Goal: Information Seeking & Learning: Learn about a topic

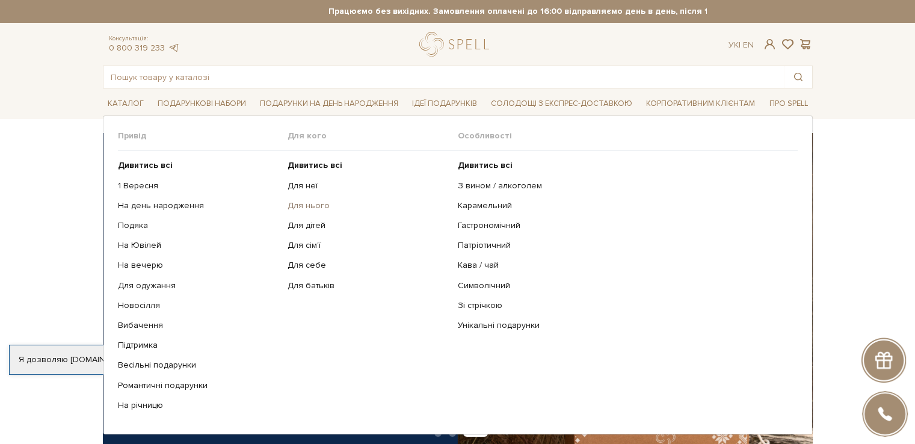
click at [315, 205] on link "Для нього" at bounding box center [368, 205] width 161 height 11
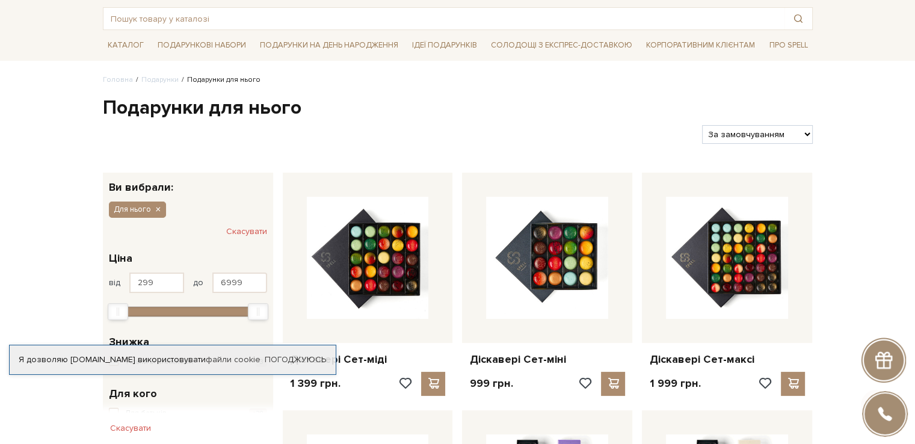
scroll to position [120, 0]
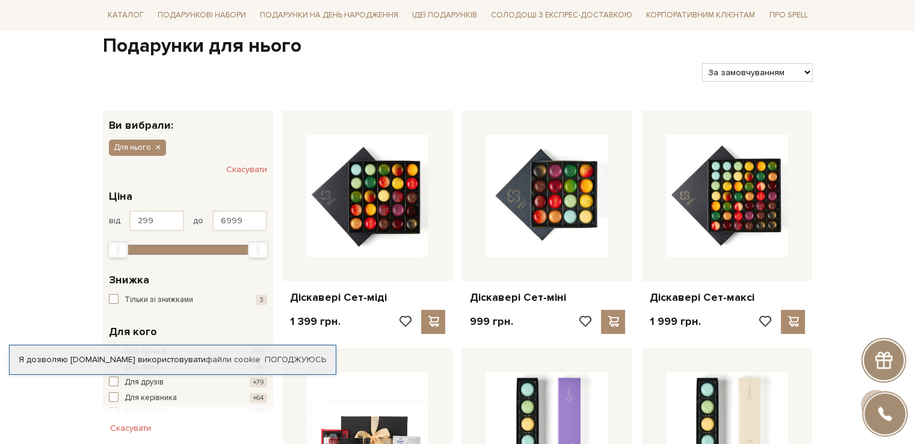
click at [805, 66] on select "За замовчуванням За Ціною (зростання) За Ціною (зменшення) Новинки За популярні…" at bounding box center [757, 72] width 110 height 19
select select "[URL][DOMAIN_NAME]"
click at [702, 63] on select "За замовчуванням За Ціною (зростання) За Ціною (зменшення) Новинки За популярні…" at bounding box center [757, 72] width 110 height 19
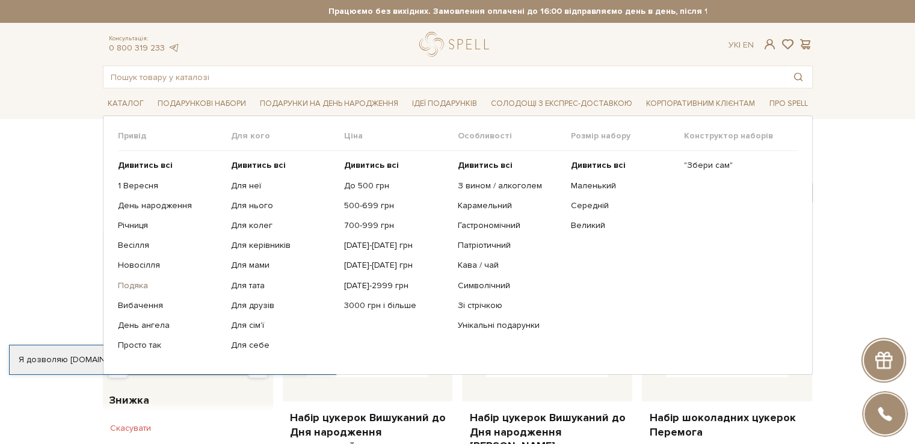
click at [138, 285] on link "Подяка" at bounding box center [170, 285] width 104 height 11
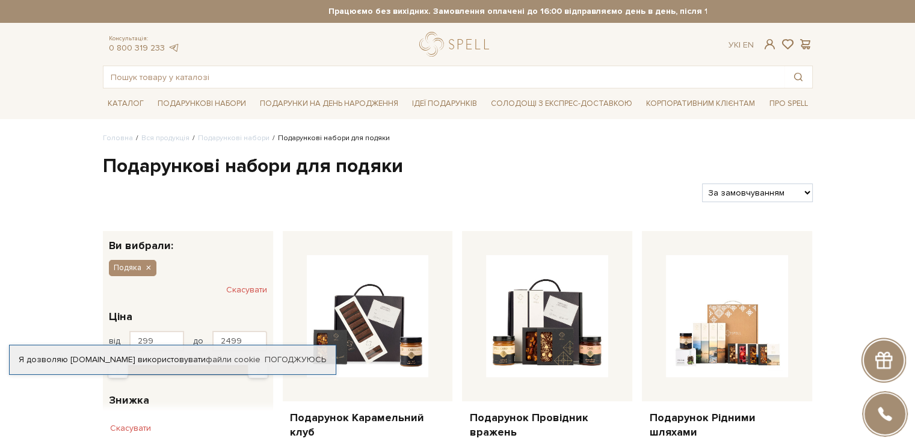
click at [752, 193] on select "За замовчуванням За Ціною (зростання) За Ціною (зменшення) Новинки За популярні…" at bounding box center [757, 193] width 110 height 19
select select "https://spellchocolate.com/our-productions/podarunkovi-box/podjaka?sort=p.price…"
click at [702, 184] on select "За замовчуванням За Ціною (зростання) За Ціною (зменшення) Новинки За популярні…" at bounding box center [757, 193] width 110 height 19
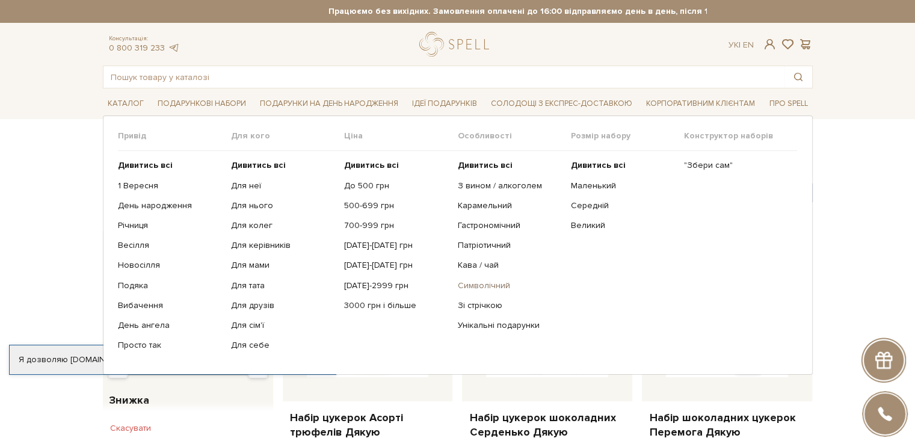
click at [486, 284] on link "Символічний" at bounding box center [509, 285] width 104 height 11
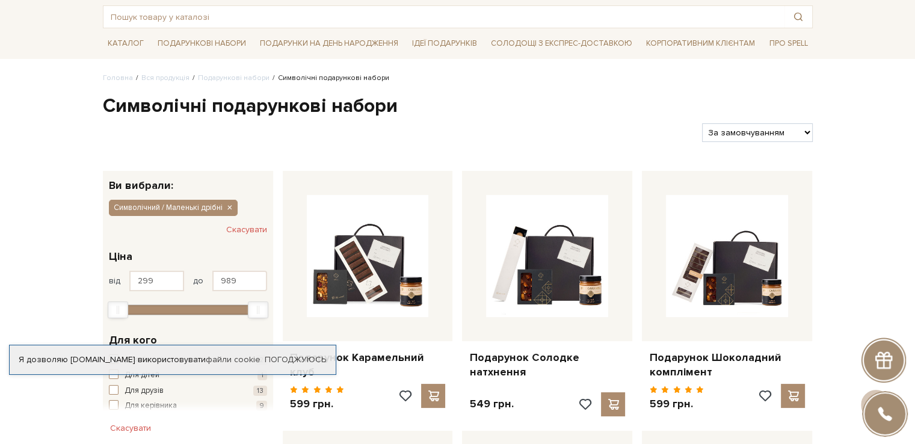
scroll to position [60, 0]
click at [785, 136] on select "За замовчуванням За Ціною (зростання) За Ціною (зменшення) Новинки За популярні…" at bounding box center [757, 132] width 110 height 19
select select "https://spellchocolate.com/our-productions/podarunkovi-box/simvolichnij-malenki…"
click at [702, 123] on select "За замовчуванням За Ціною (зростання) За Ціною (зменшення) Новинки За популярні…" at bounding box center [757, 132] width 110 height 19
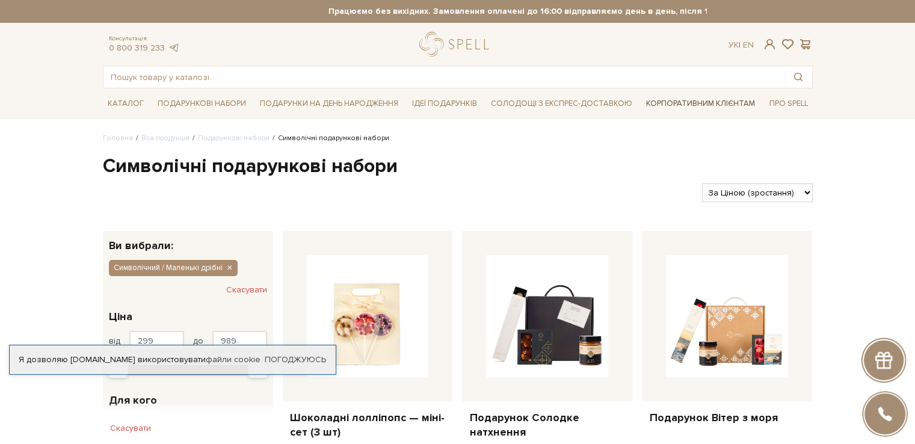
click at [690, 104] on link "Корпоративним клієнтам" at bounding box center [701, 103] width 119 height 20
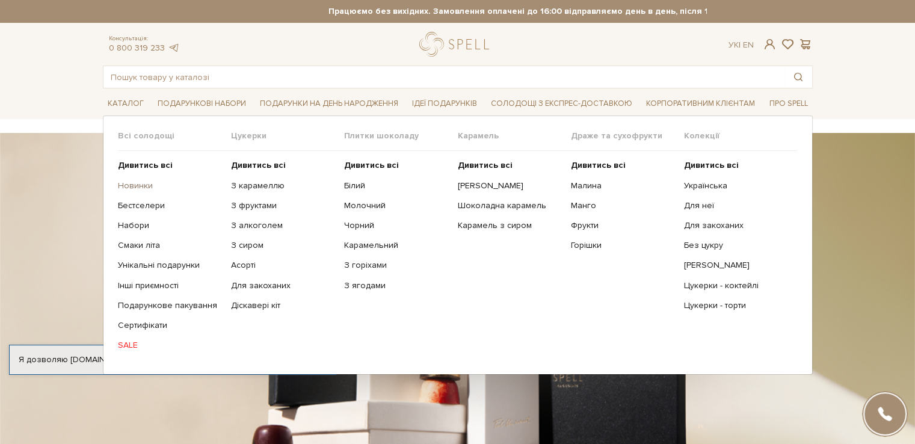
click at [133, 187] on link "Новинки" at bounding box center [170, 186] width 104 height 11
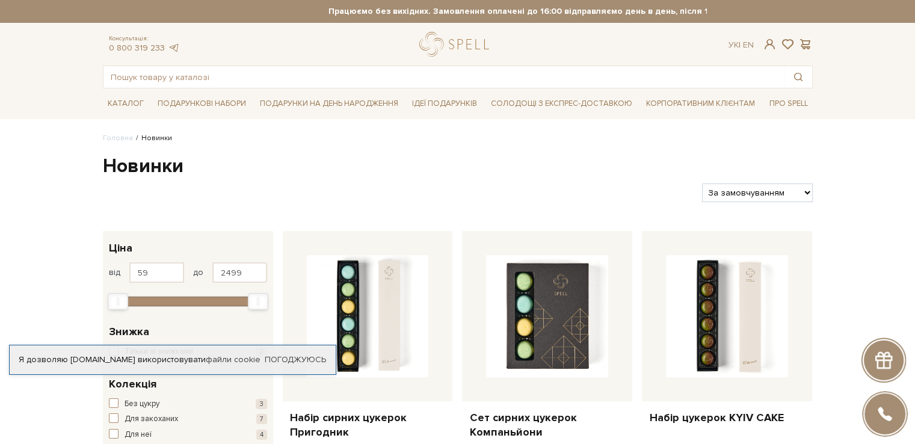
click at [784, 188] on select "За замовчуванням За Ціною (зростання) За Ціною (зменшення) Новинки За популярні…" at bounding box center [757, 193] width 110 height 19
select select "https://spellchocolate.com/novinki/?sort=p.price&order=ASC"
click at [702, 184] on select "За замовчуванням За Ціною (зростання) За Ціною (зменшення) Новинки За популярні…" at bounding box center [757, 193] width 110 height 19
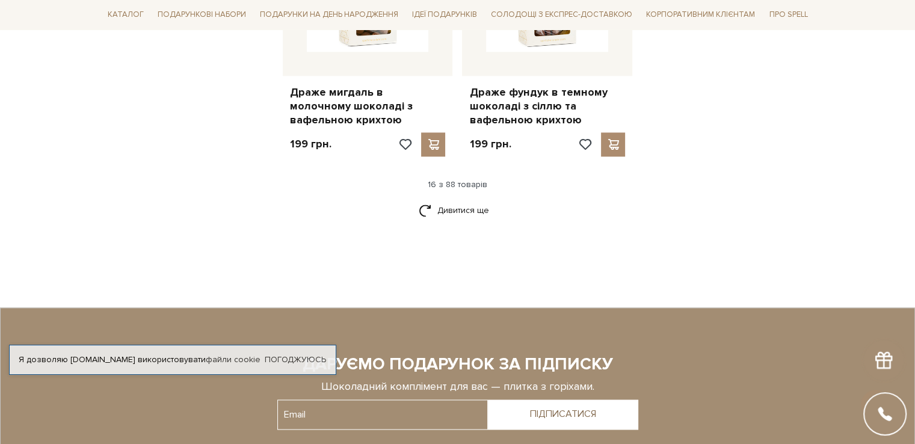
scroll to position [1625, 0]
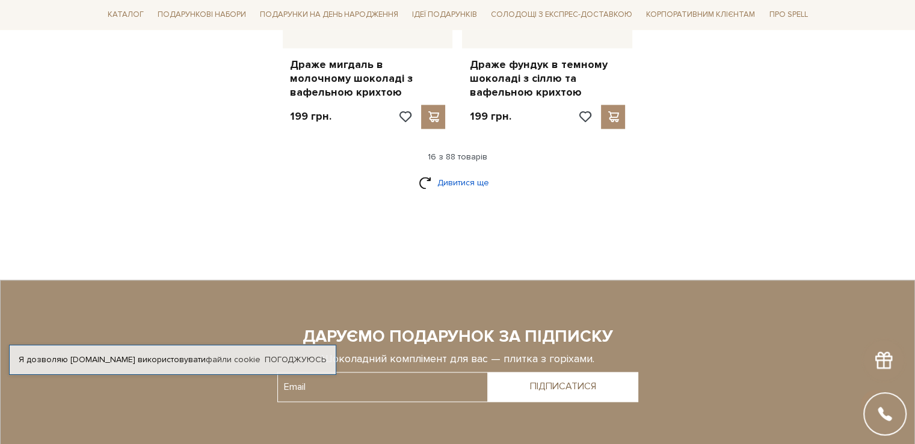
click at [469, 172] on link "Дивитися ще" at bounding box center [458, 182] width 78 height 21
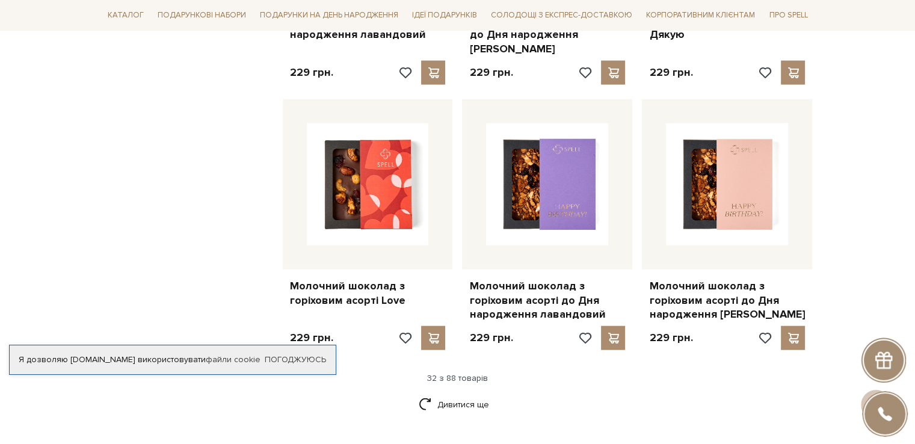
scroll to position [2949, 0]
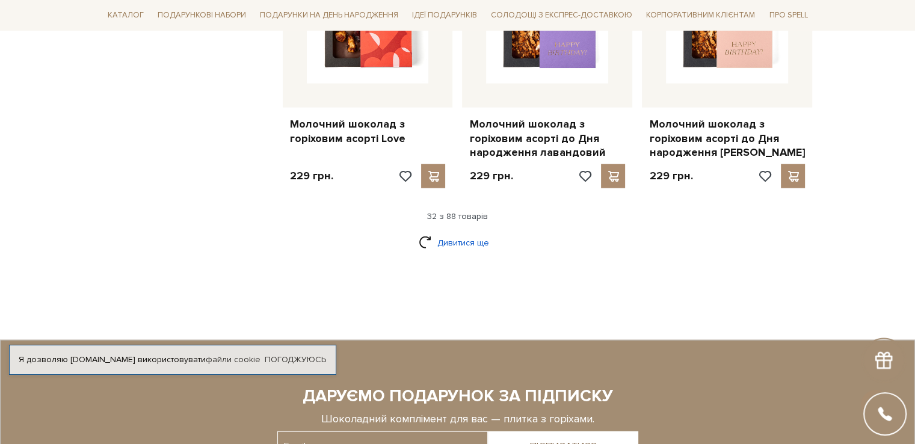
click at [477, 232] on link "Дивитися ще" at bounding box center [458, 242] width 78 height 21
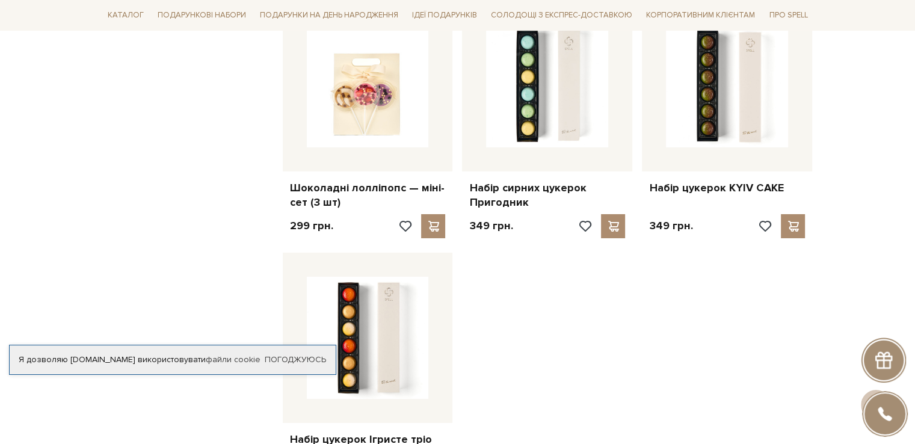
scroll to position [4273, 0]
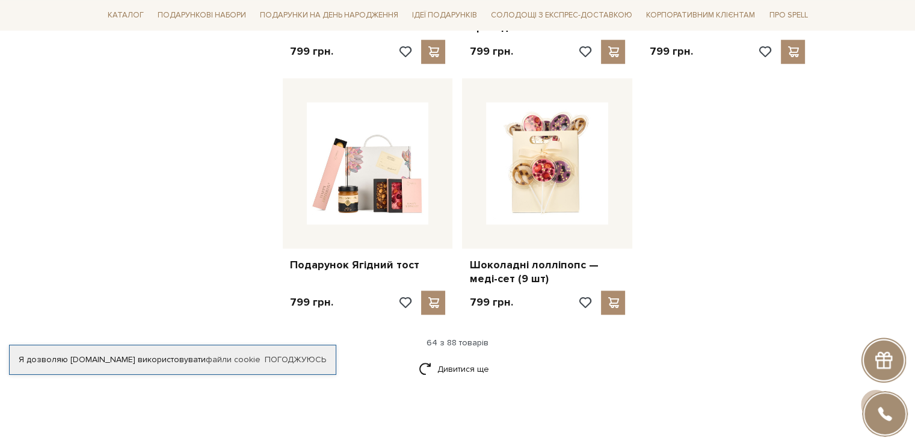
scroll to position [5657, 0]
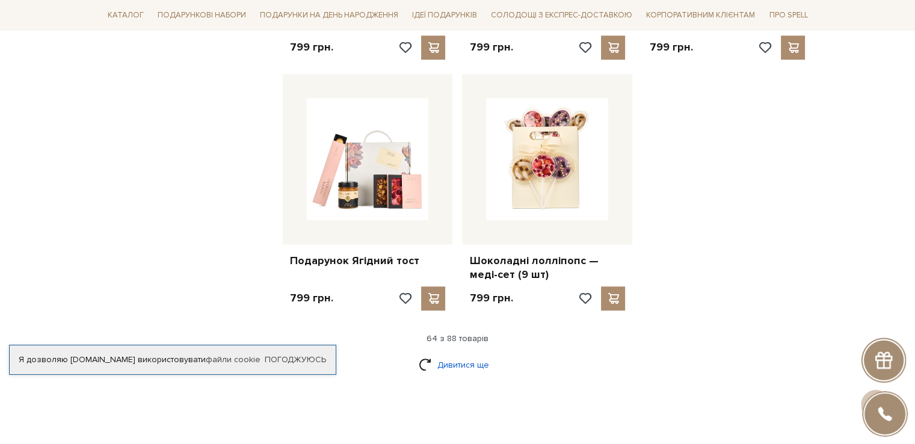
click at [451, 354] on link "Дивитися ще" at bounding box center [458, 364] width 78 height 21
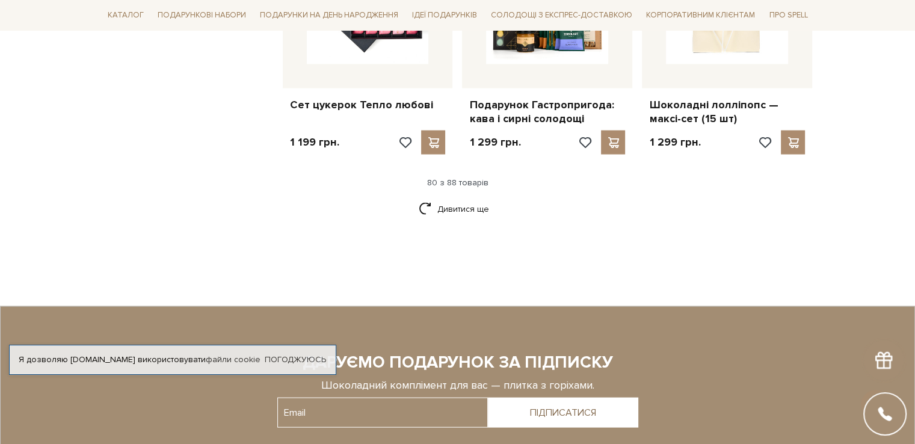
scroll to position [7041, 0]
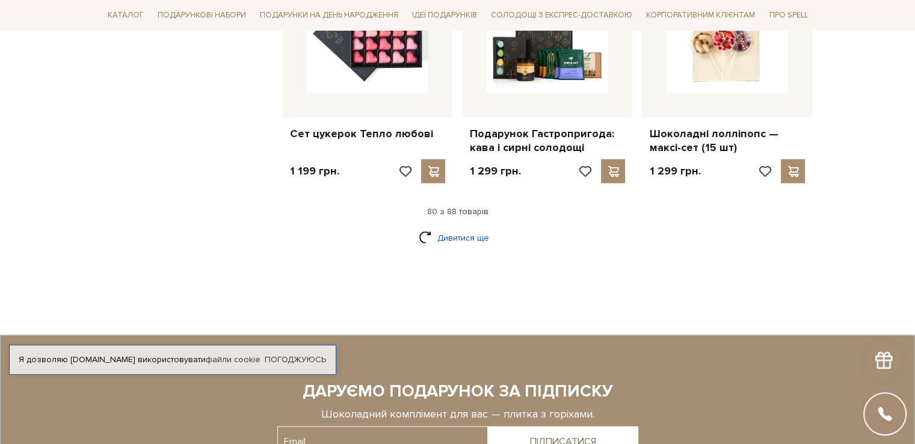
click at [463, 227] on link "Дивитися ще" at bounding box center [458, 237] width 78 height 21
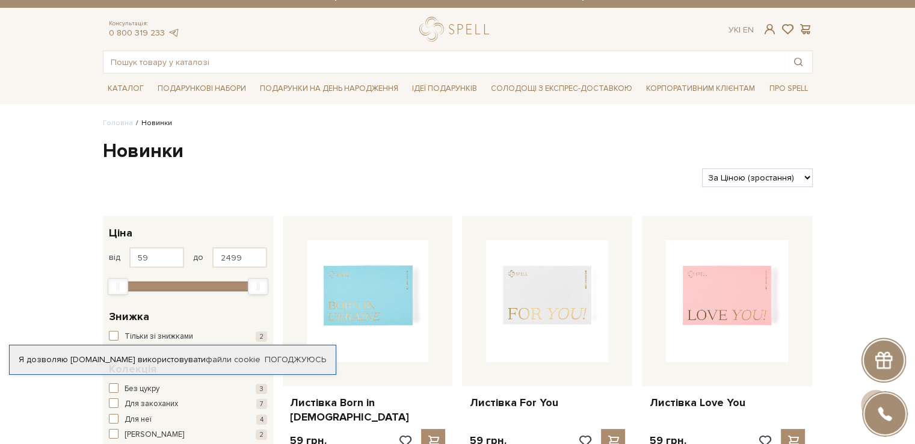
scroll to position [0, 0]
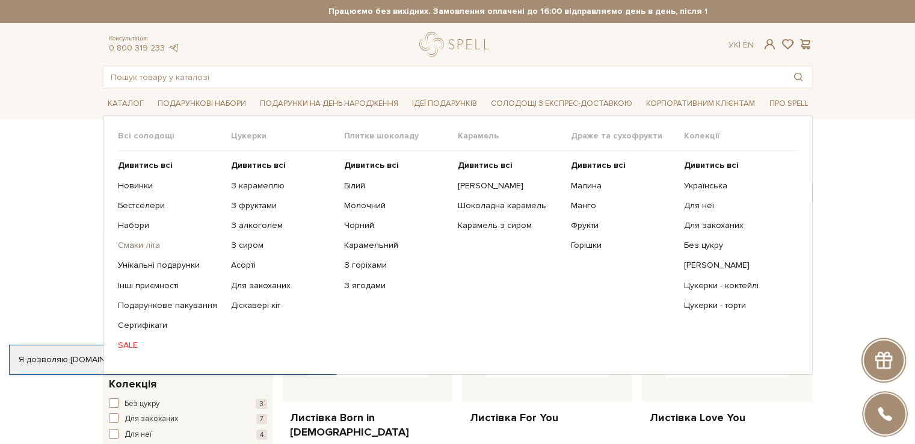
click at [142, 244] on link "Смаки літа" at bounding box center [170, 245] width 104 height 11
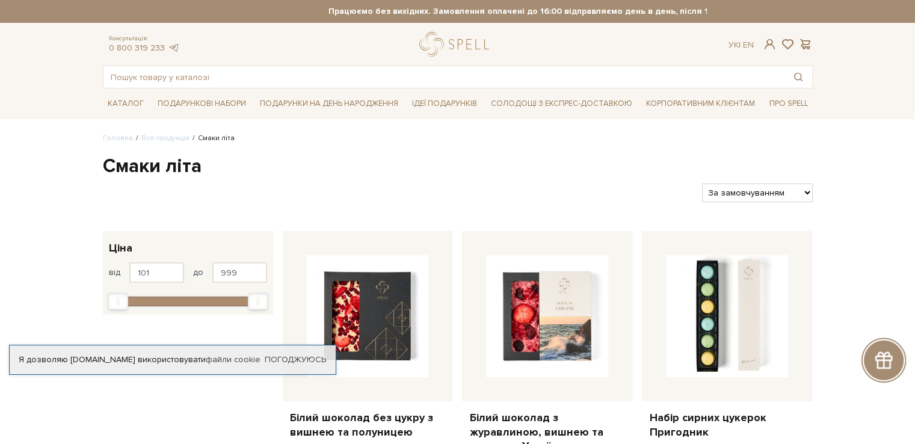
click at [769, 198] on select "За замовчуванням За Ціною (зростання) За Ціною (зменшення) Новинки За популярні…" at bounding box center [757, 193] width 110 height 19
select select "https://spellchocolate.com/our-productions/smaki-lita/?sort=p.price&order=ASC"
click at [702, 184] on select "За замовчуванням За Ціною (зростання) За Ціною (зменшення) Новинки За популярні…" at bounding box center [757, 193] width 110 height 19
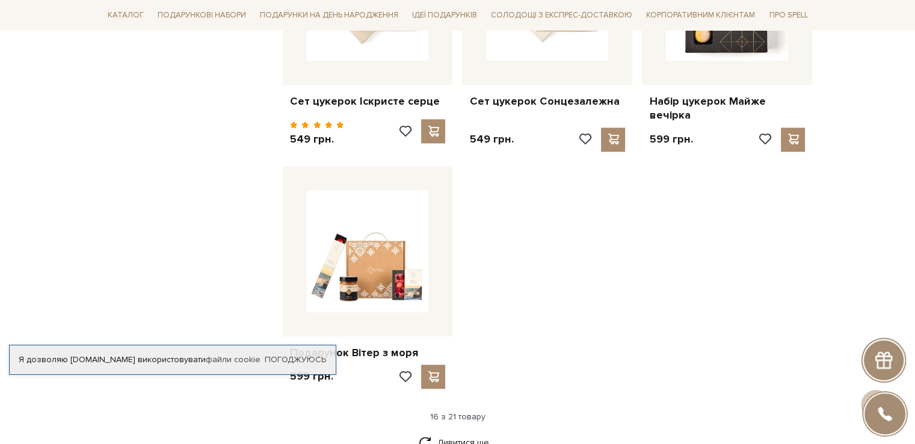
scroll to position [1444, 0]
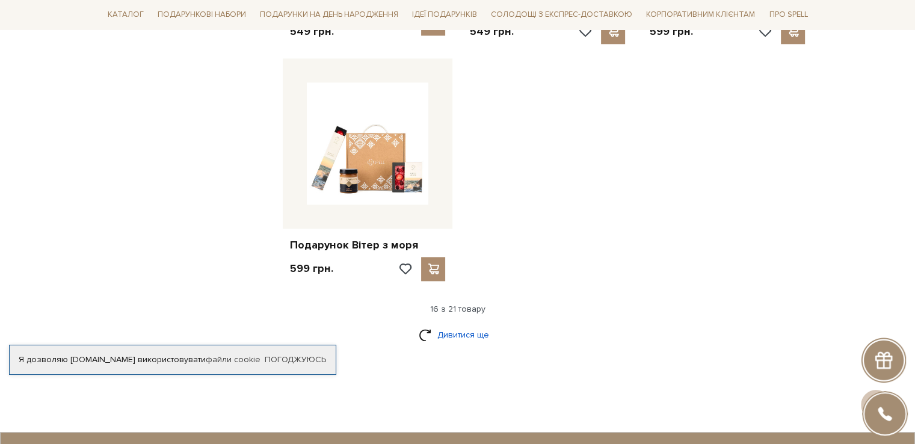
click at [469, 330] on link "Дивитися ще" at bounding box center [458, 334] width 78 height 21
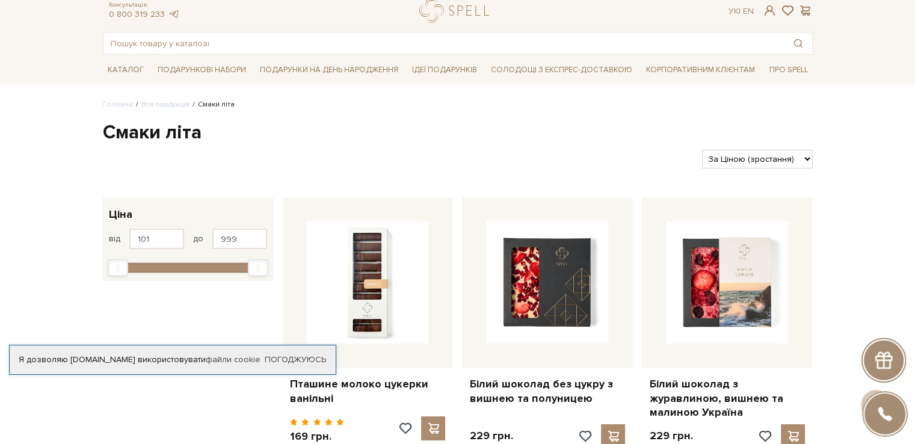
scroll to position [0, 0]
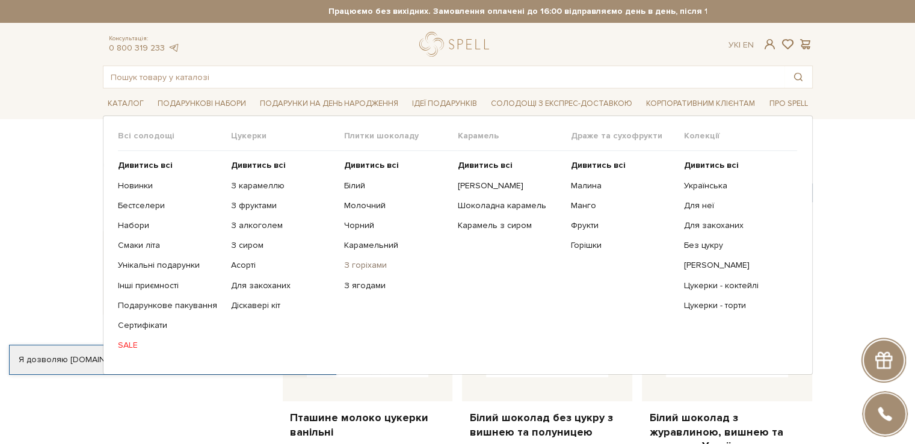
click at [360, 263] on link "З горіхами" at bounding box center [396, 265] width 104 height 11
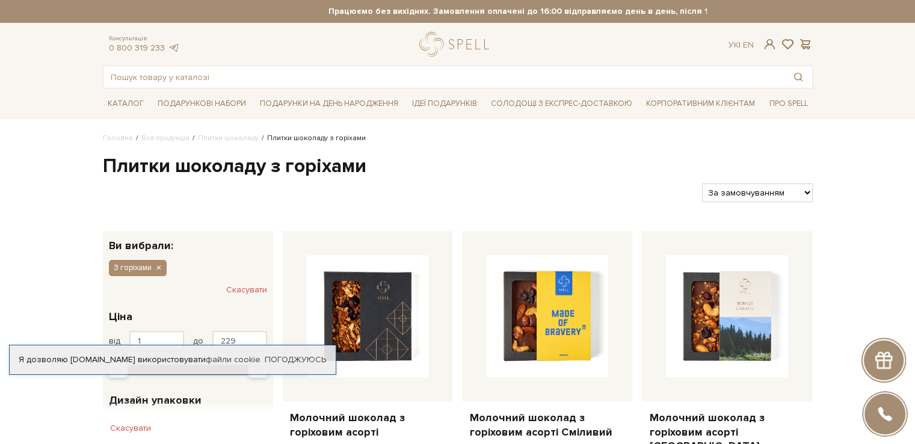
click at [770, 188] on select "За замовчуванням За Ціною (зростання) За Ціною (зменшення) Новинки За популярні…" at bounding box center [757, 193] width 110 height 19
select select "[URL][DOMAIN_NAME]"
click at [702, 184] on select "За замовчуванням За Ціною (зростання) За Ціною (зменшення) Новинки За популярні…" at bounding box center [757, 193] width 110 height 19
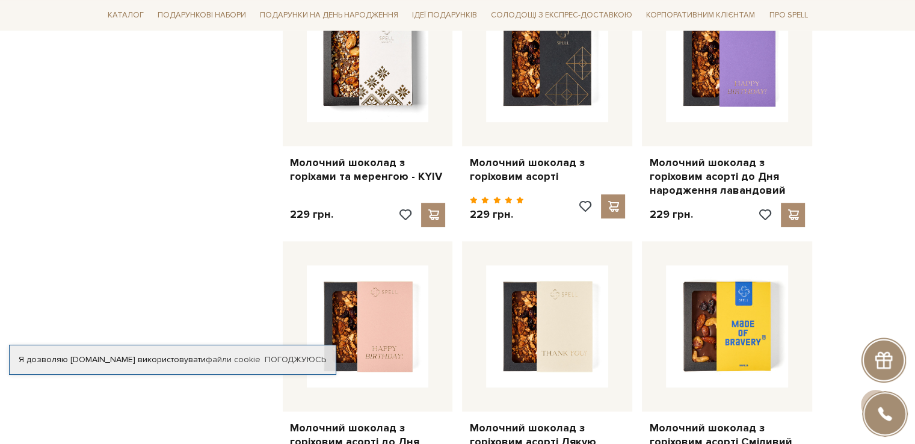
scroll to position [903, 0]
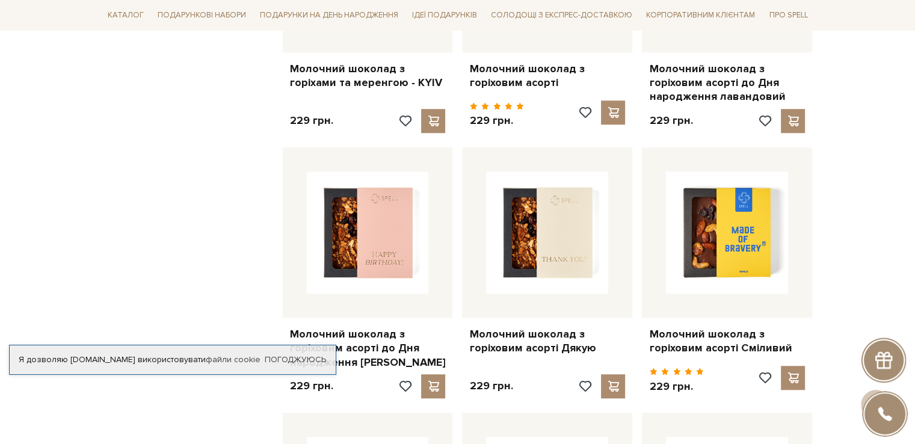
click at [857, 222] on div "Головна Вся продукція Плитки шоколаду Плитки шоколаду з горіхами Плитки шоколад…" at bounding box center [457, 148] width 915 height 1836
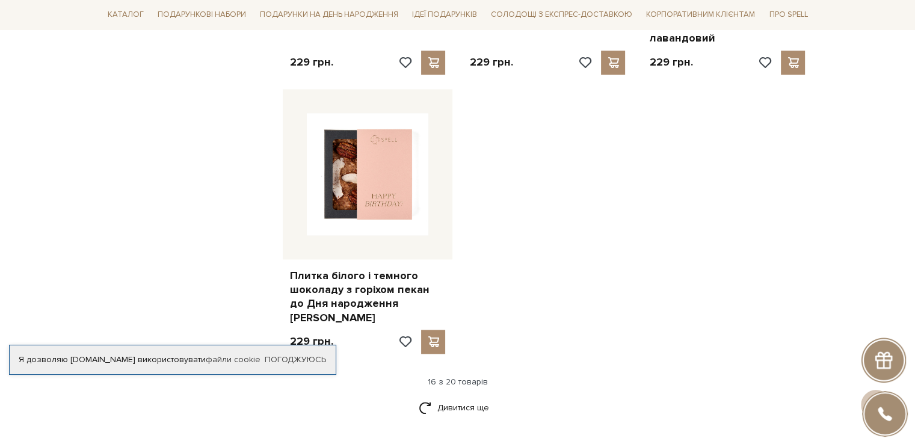
scroll to position [1565, 0]
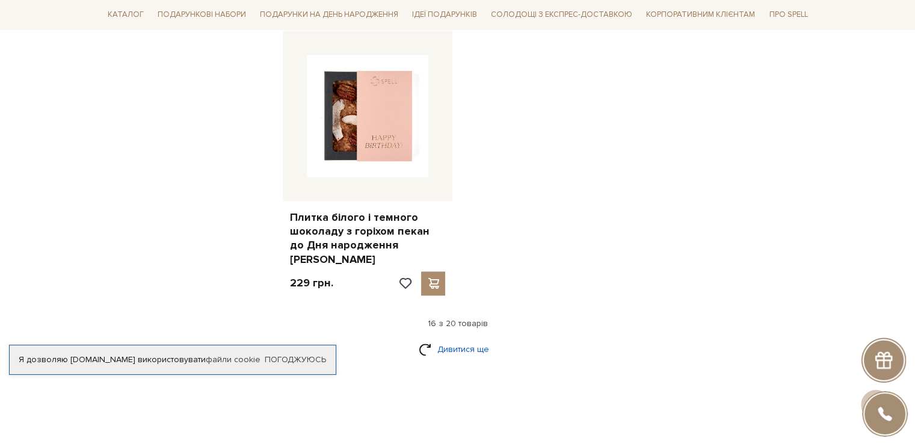
click at [478, 339] on link "Дивитися ще" at bounding box center [458, 349] width 78 height 21
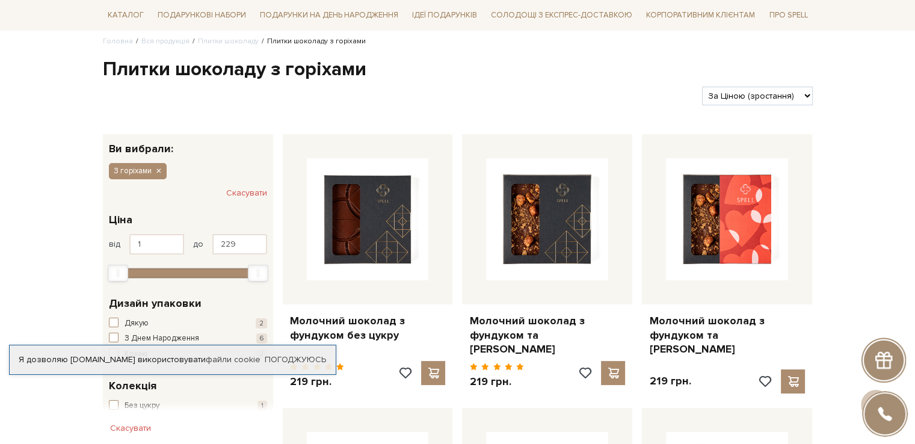
scroll to position [0, 0]
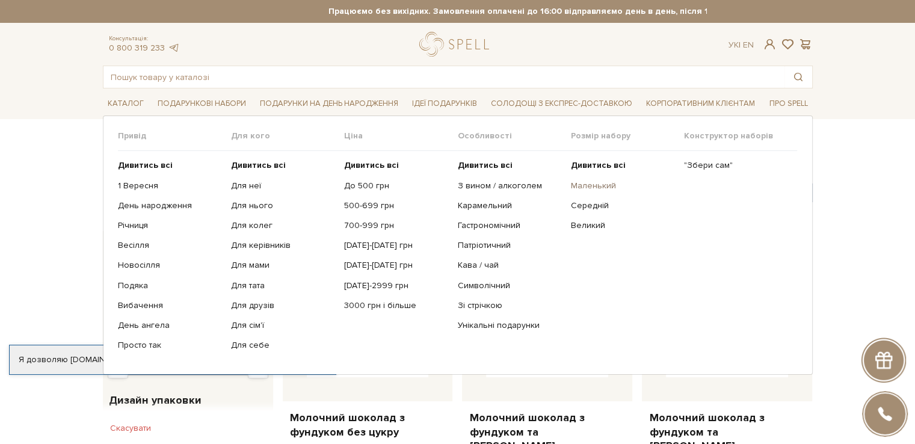
click at [586, 187] on link "Маленький" at bounding box center [623, 186] width 104 height 11
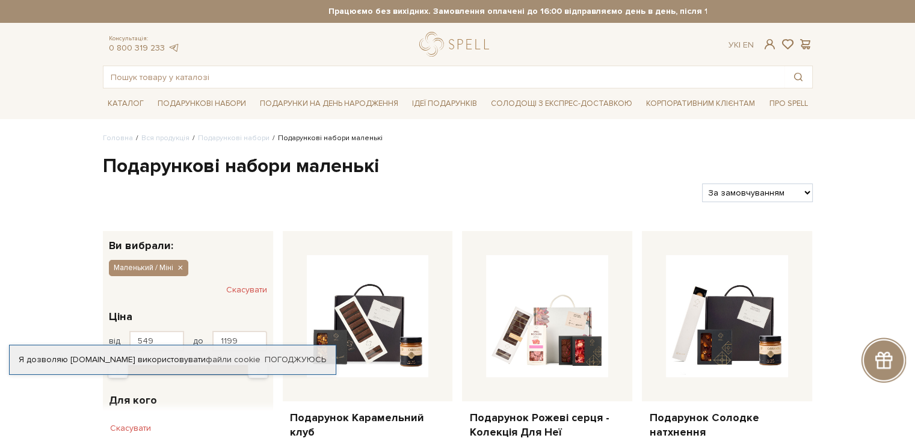
click at [753, 196] on select "За замовчуванням За Ціною (зростання) За Ціною (зменшення) Новинки За популярні…" at bounding box center [757, 193] width 110 height 19
select select "https://spellchocolate.com/our-productions/podarunkovi-box/malenkij-mini?sort=p…"
click at [702, 184] on select "За замовчуванням За Ціною (зростання) За Ціною (зменшення) Новинки За популярні…" at bounding box center [757, 193] width 110 height 19
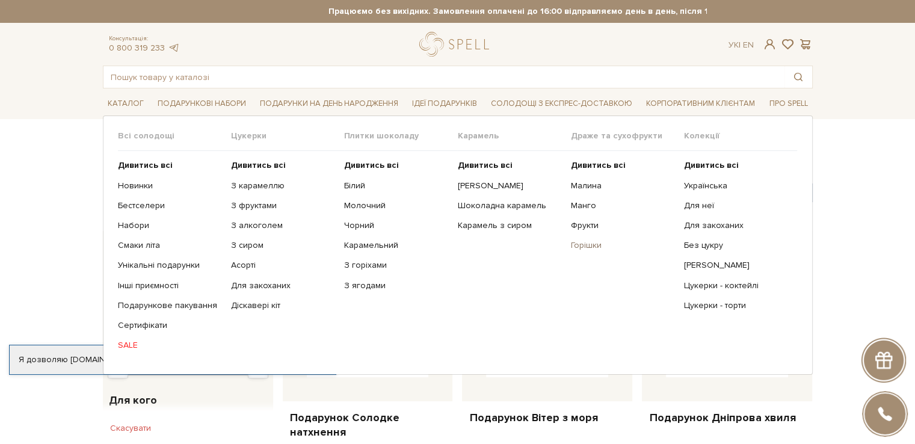
click at [587, 245] on link "Горішки" at bounding box center [623, 245] width 104 height 11
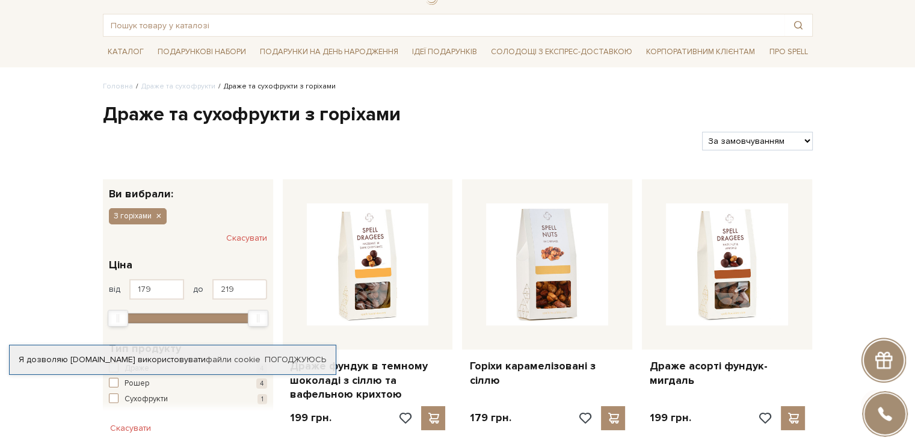
scroll to position [120, 0]
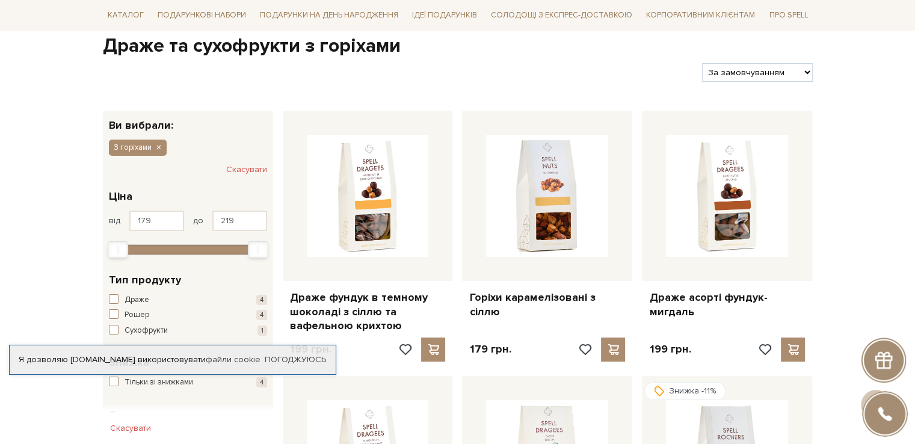
click at [767, 73] on select "За замовчуванням За Ціною (зростання) За Ціною (зменшення) Новинки За популярні…" at bounding box center [757, 72] width 110 height 19
select select "https://spellchocolate.com/dragees-and-dried-fruits/z-gorihami?sort=p.price&ord…"
click at [702, 63] on select "За замовчуванням За Ціною (зростання) За Ціною (зменшення) Новинки За популярні…" at bounding box center [757, 72] width 110 height 19
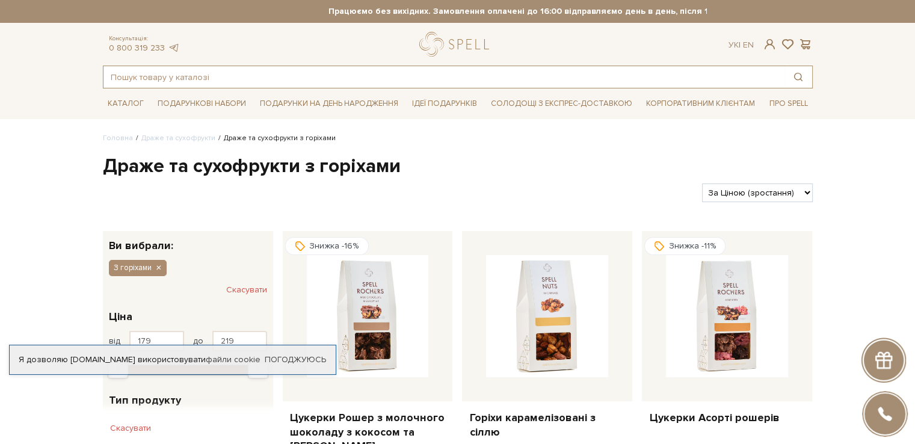
click at [172, 80] on input "text" at bounding box center [444, 77] width 681 height 22
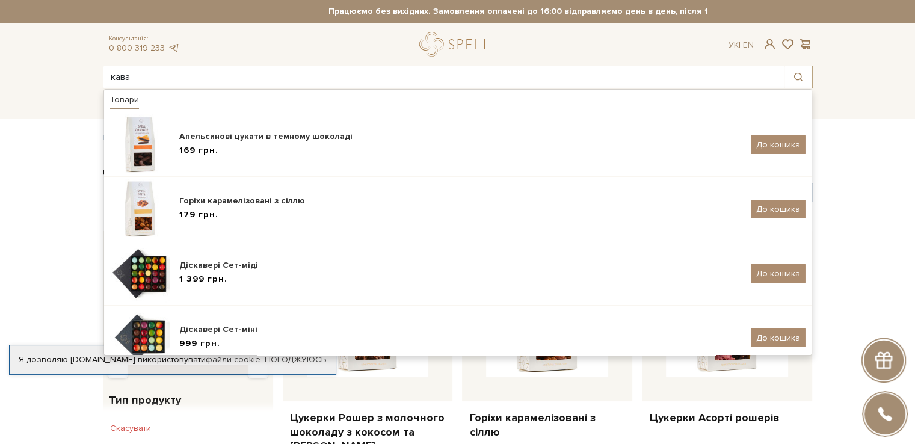
type input "кава"
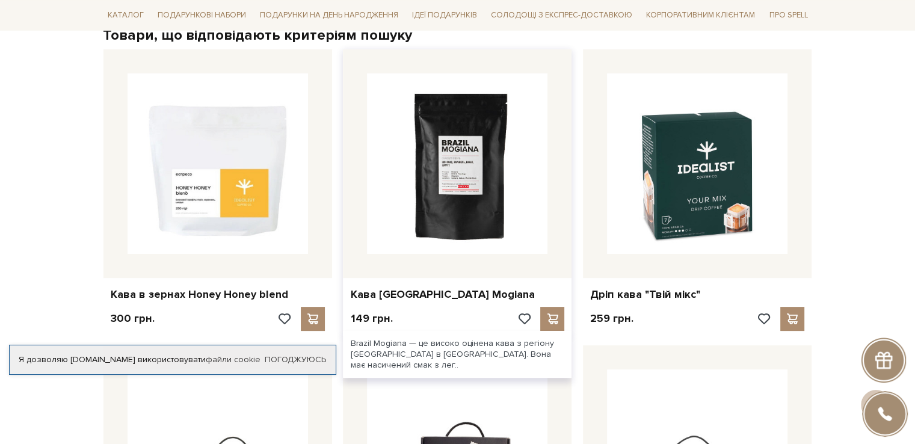
scroll to position [241, 0]
